Goal: Task Accomplishment & Management: Use online tool/utility

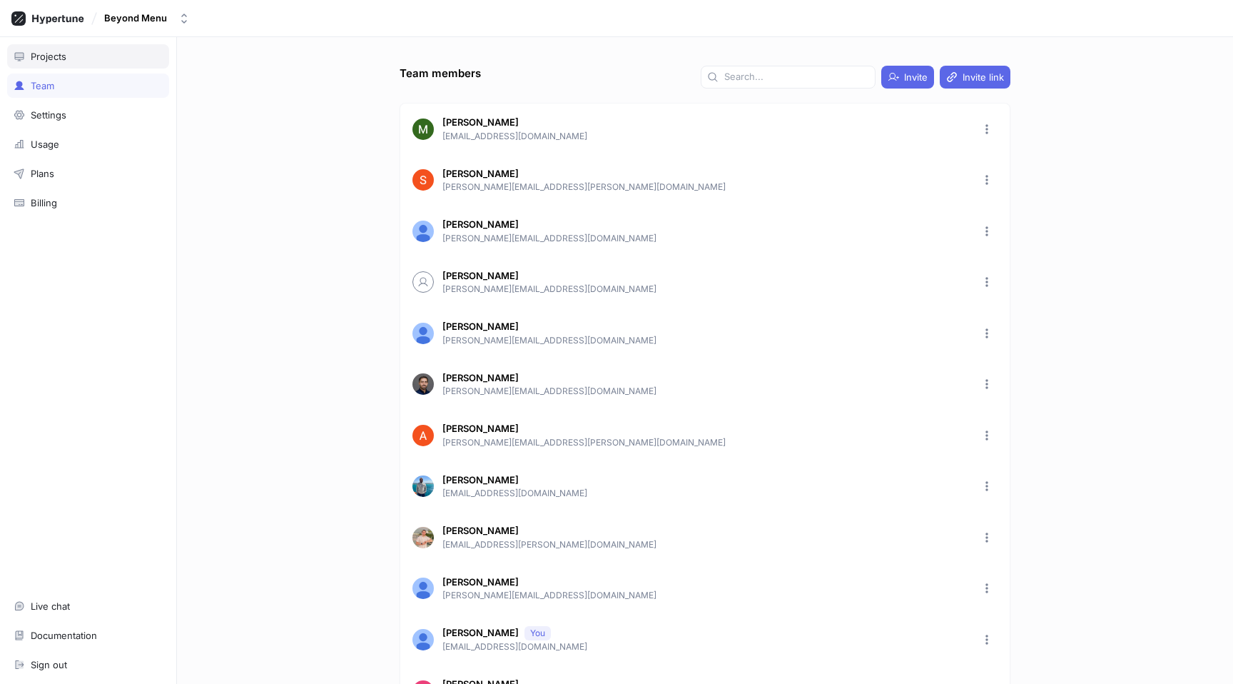
click at [52, 52] on div "Projects" at bounding box center [49, 56] width 36 height 11
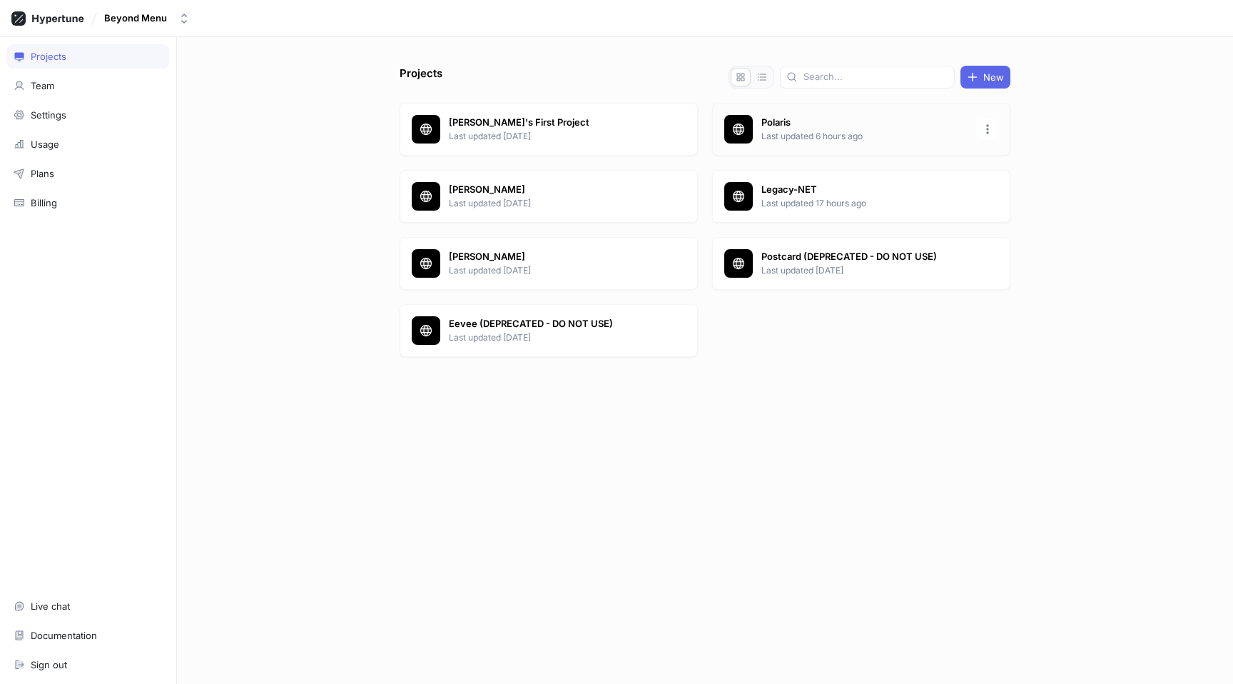
click at [830, 140] on p "Last updated 6 hours ago" at bounding box center [864, 136] width 207 height 13
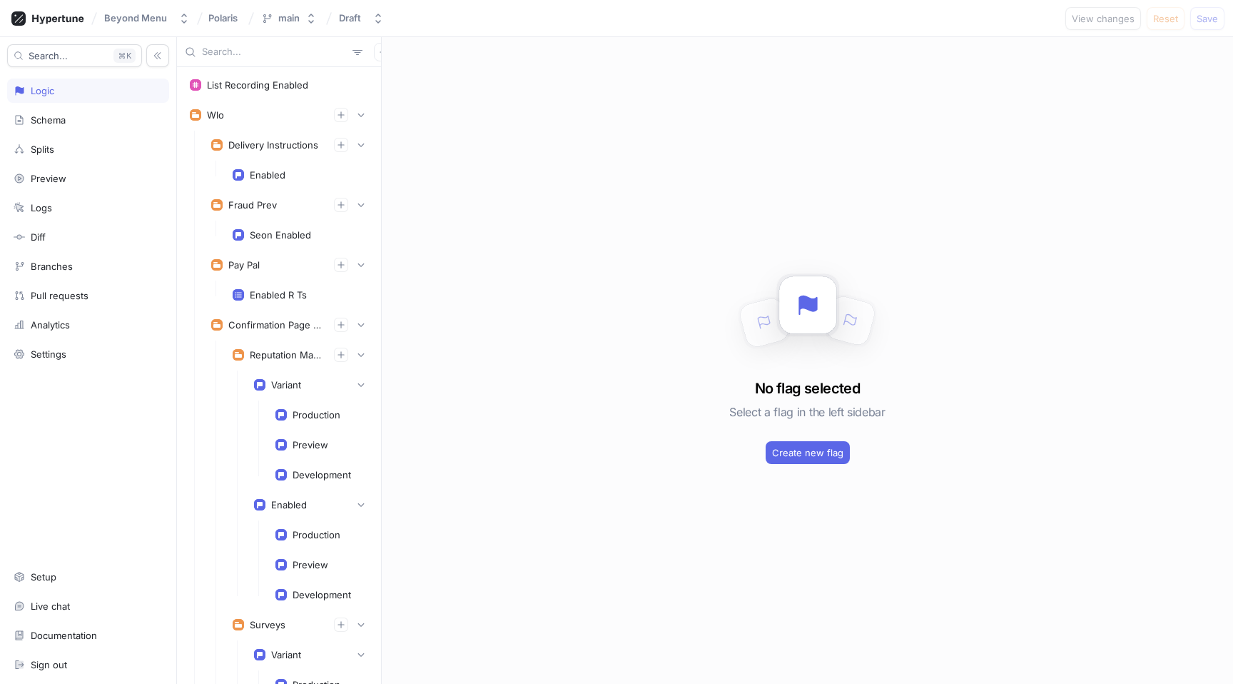
click at [250, 46] on input "text" at bounding box center [274, 52] width 145 height 14
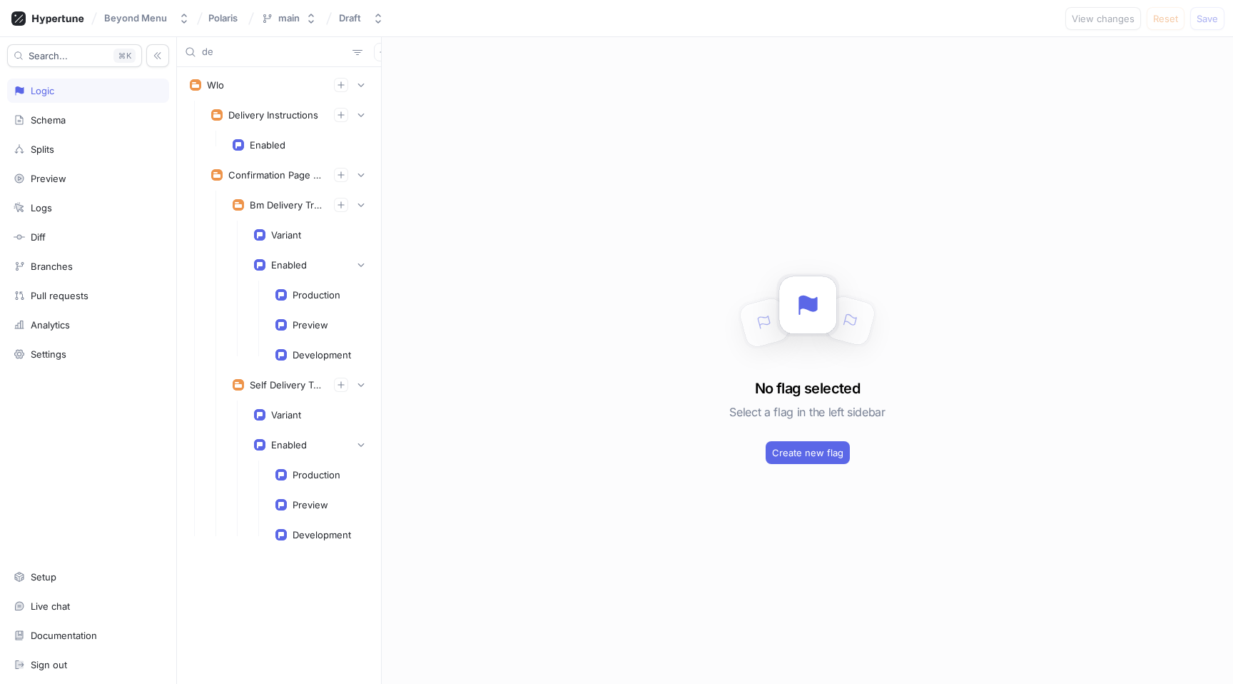
type input "d"
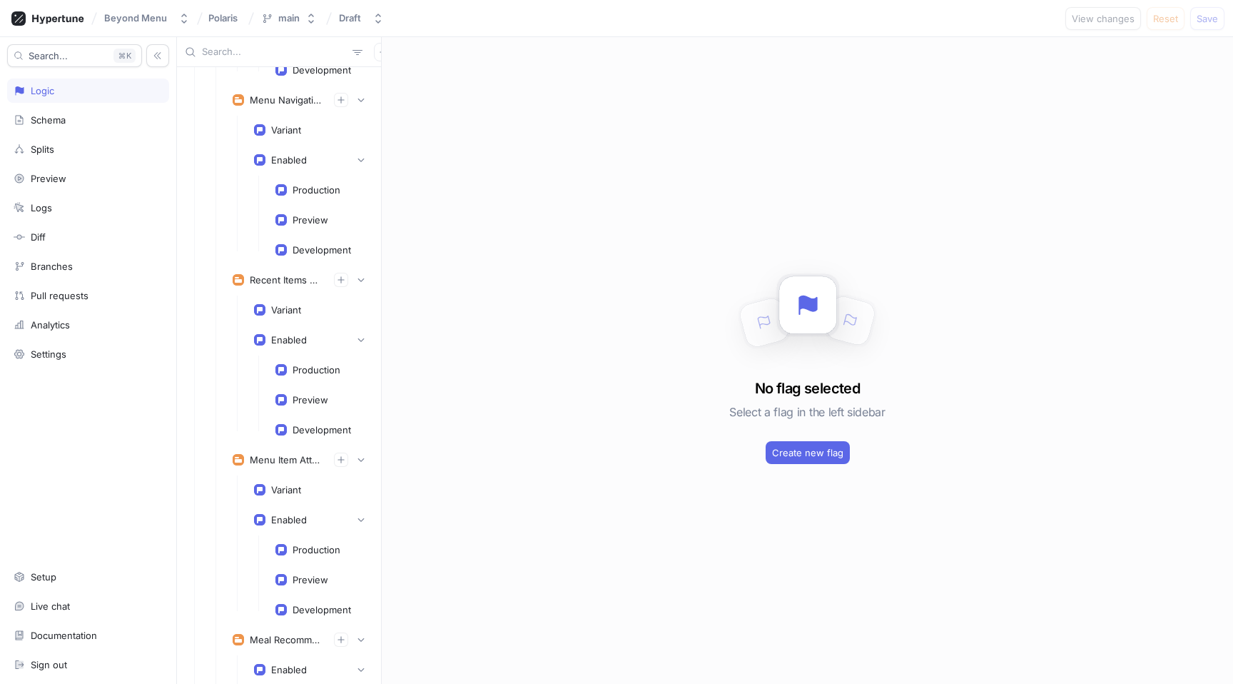
scroll to position [3122, 0]
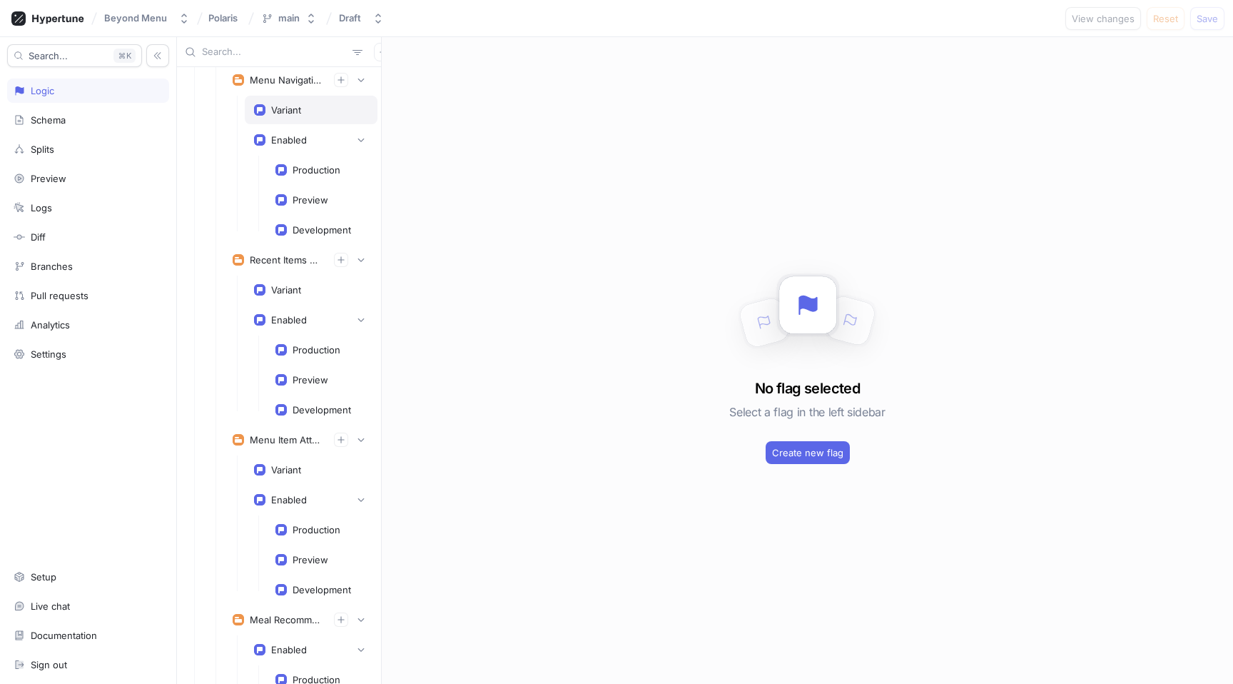
click at [295, 104] on div "Variant" at bounding box center [286, 109] width 30 height 11
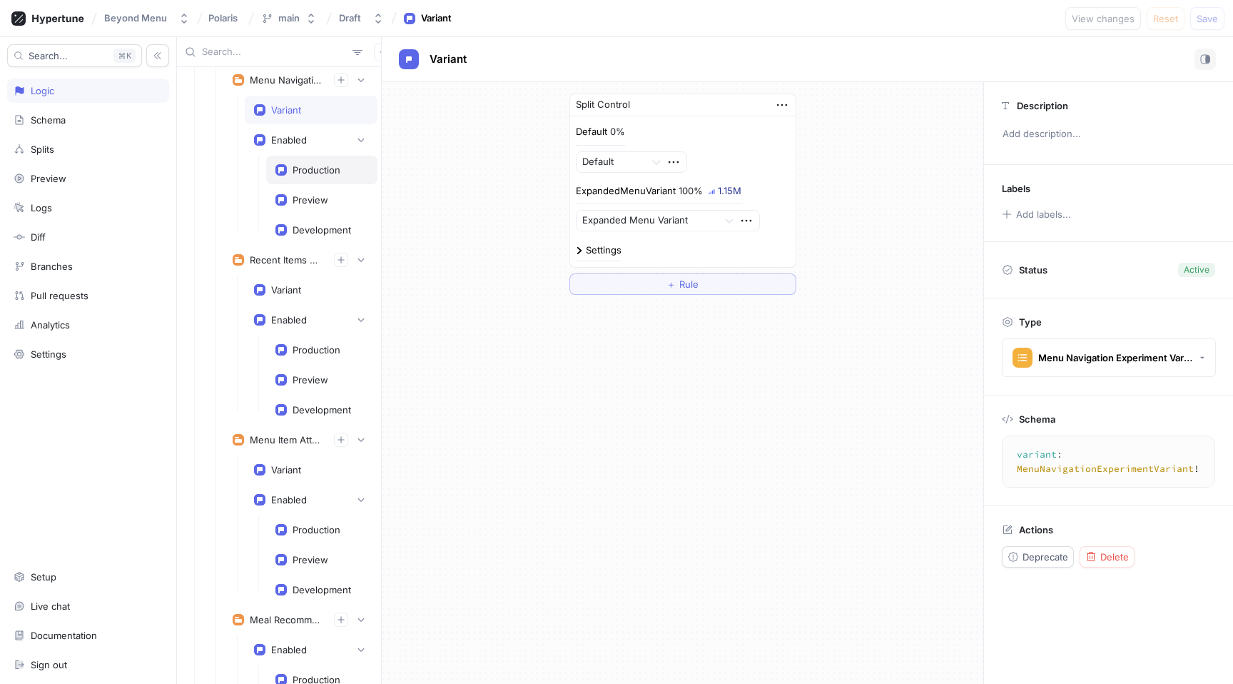
click at [308, 171] on div "Production" at bounding box center [317, 169] width 48 height 11
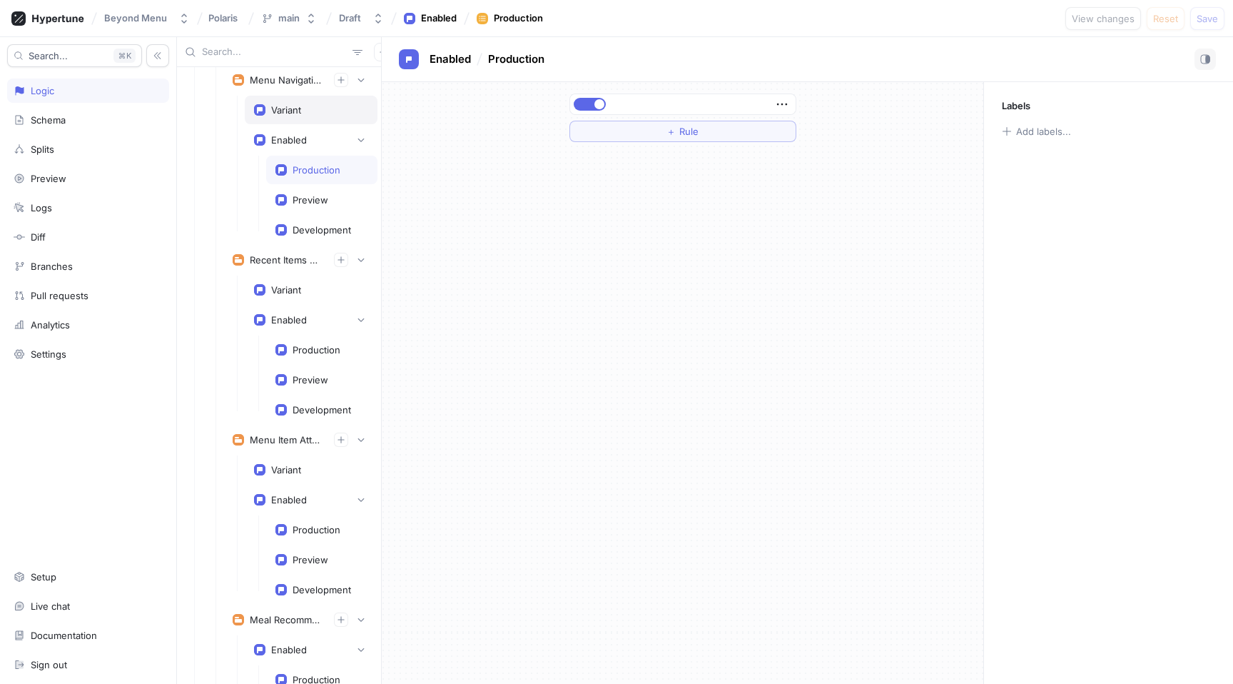
click at [296, 96] on div "Variant" at bounding box center [311, 110] width 133 height 29
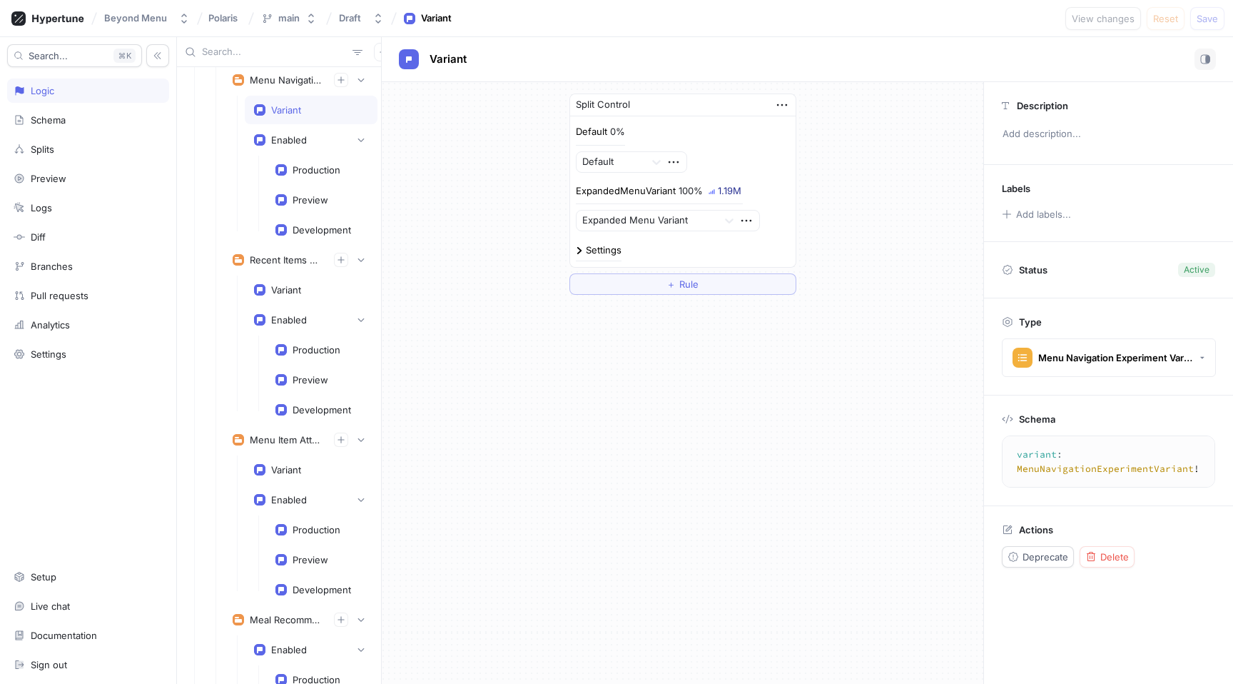
click at [592, 581] on div "Split Control Default 0% Default ExpandedMenuVariant 100% 1.19M Expanded Menu V…" at bounding box center [683, 383] width 602 height 602
